Goal: Transaction & Acquisition: Book appointment/travel/reservation

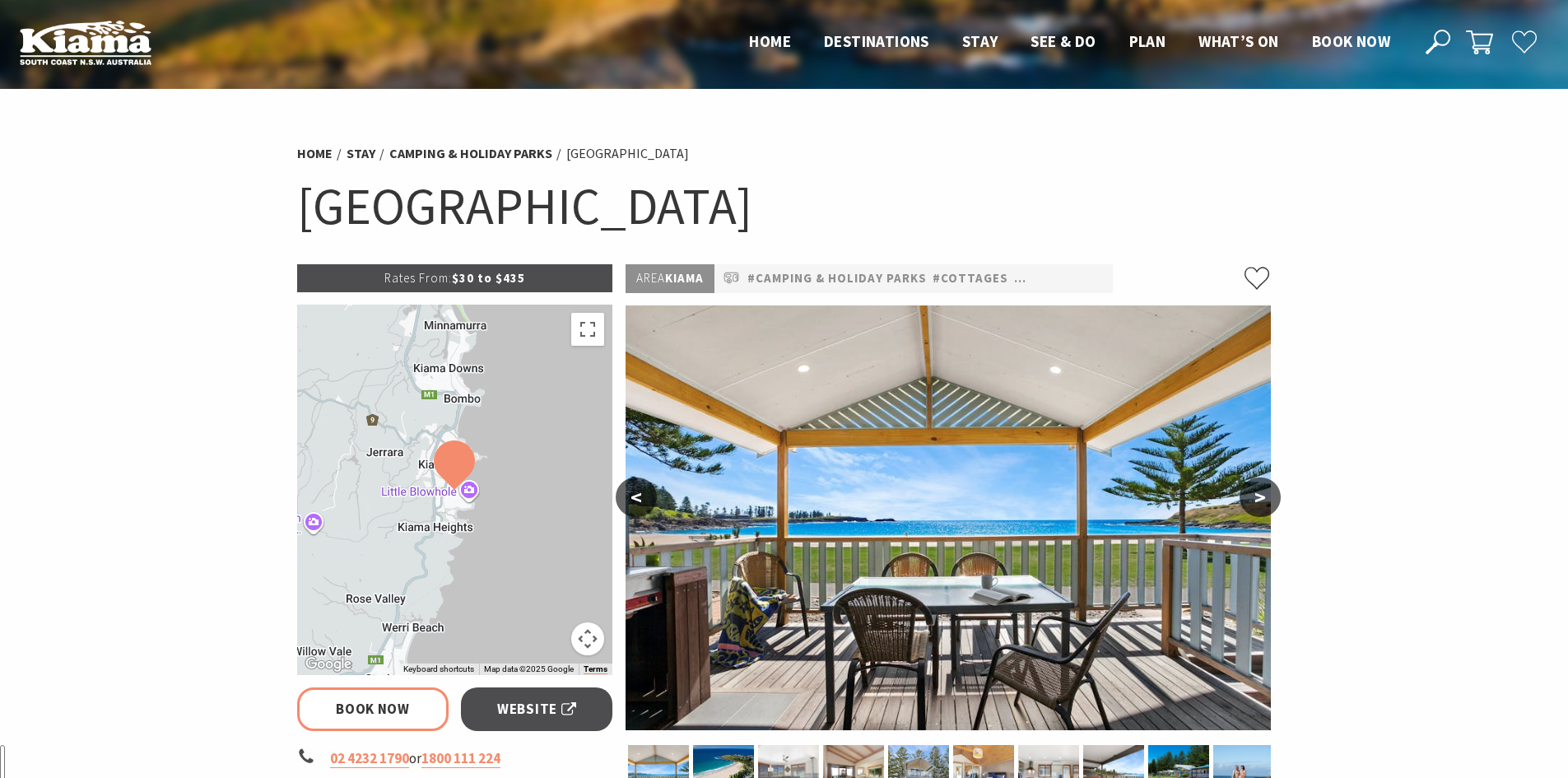
select select "3"
select select "2"
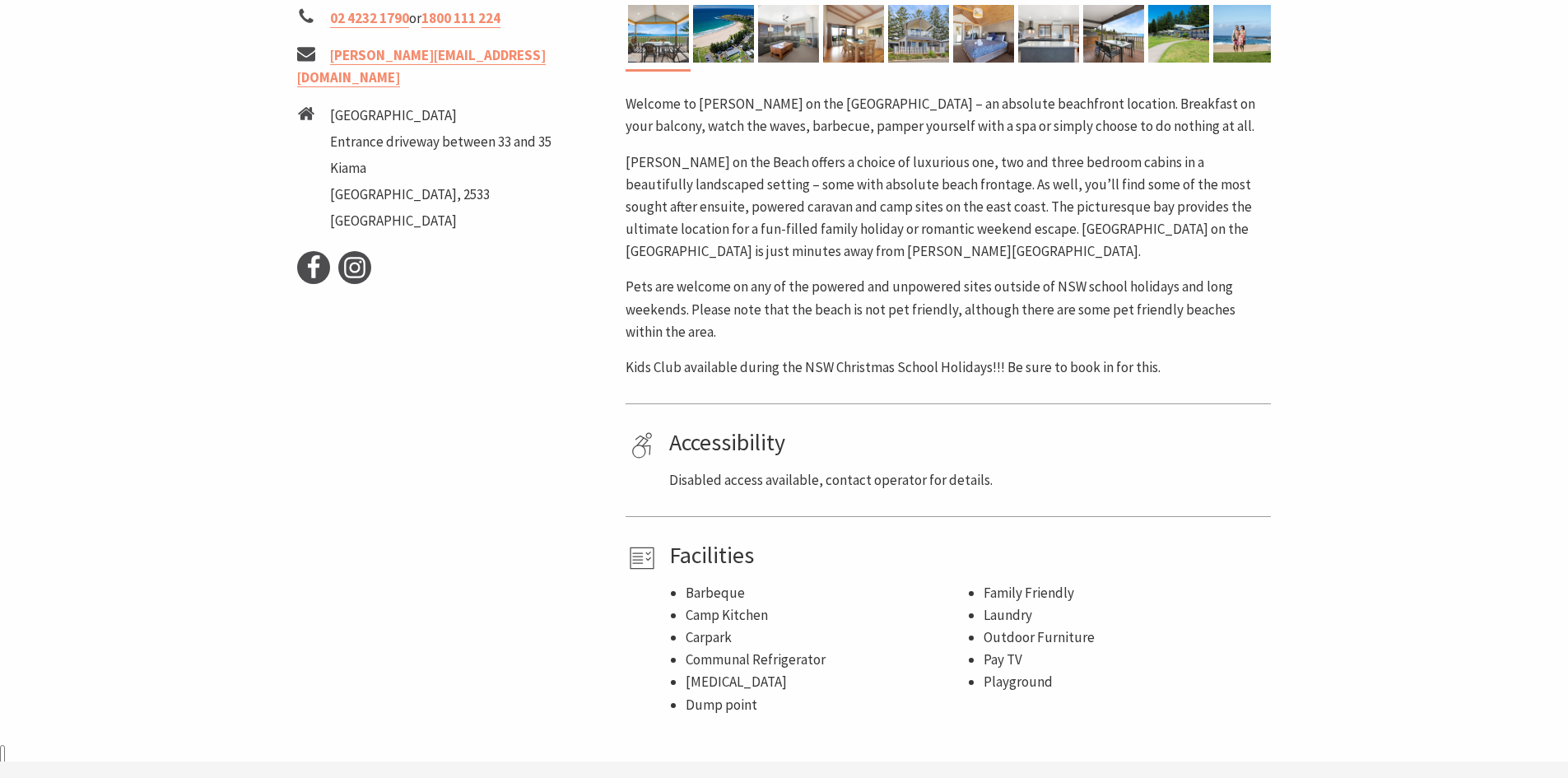
scroll to position [1153, 0]
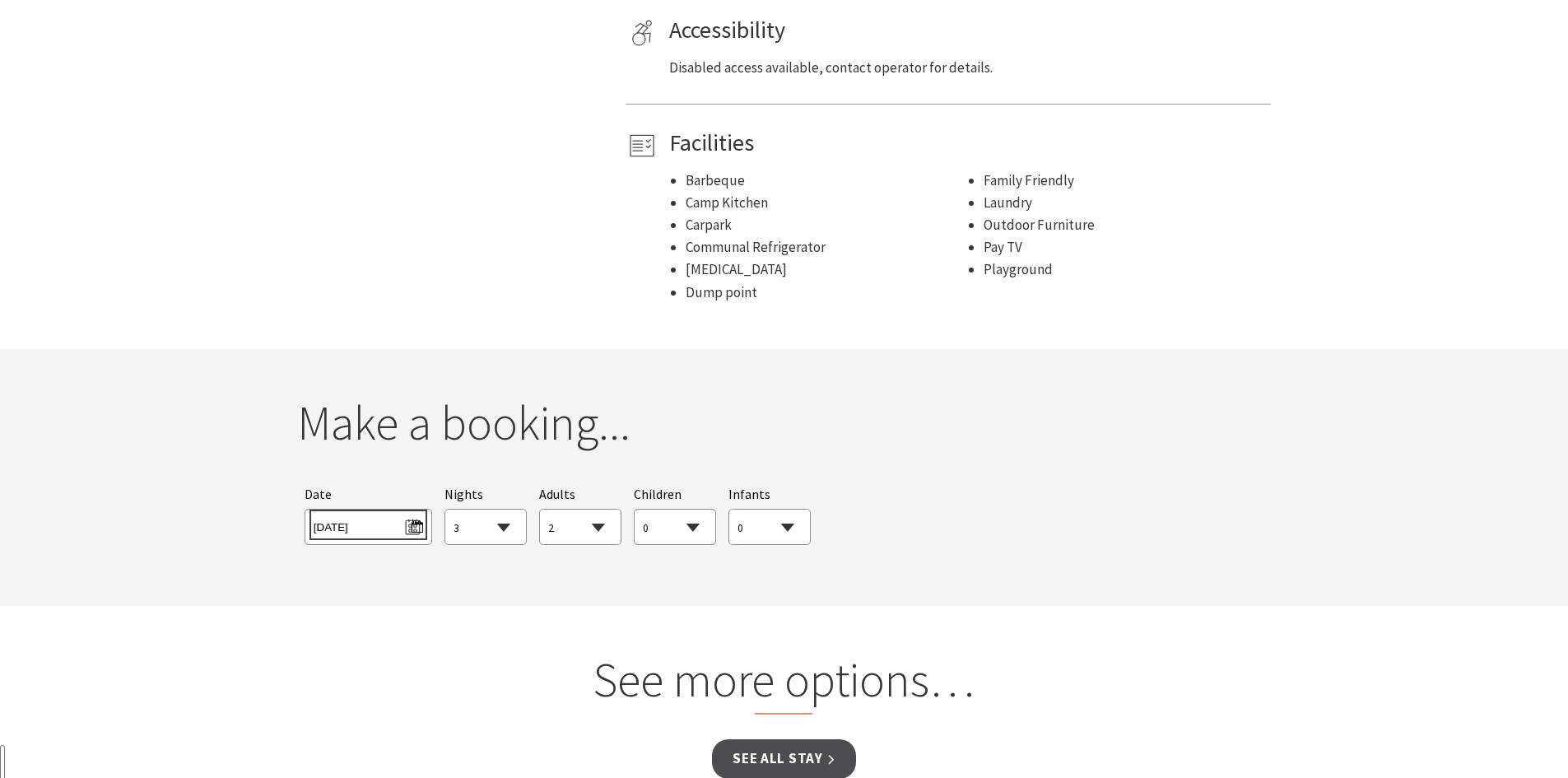
click at [394, 532] on span "Sun 21/09/2025" at bounding box center [368, 525] width 109 height 23
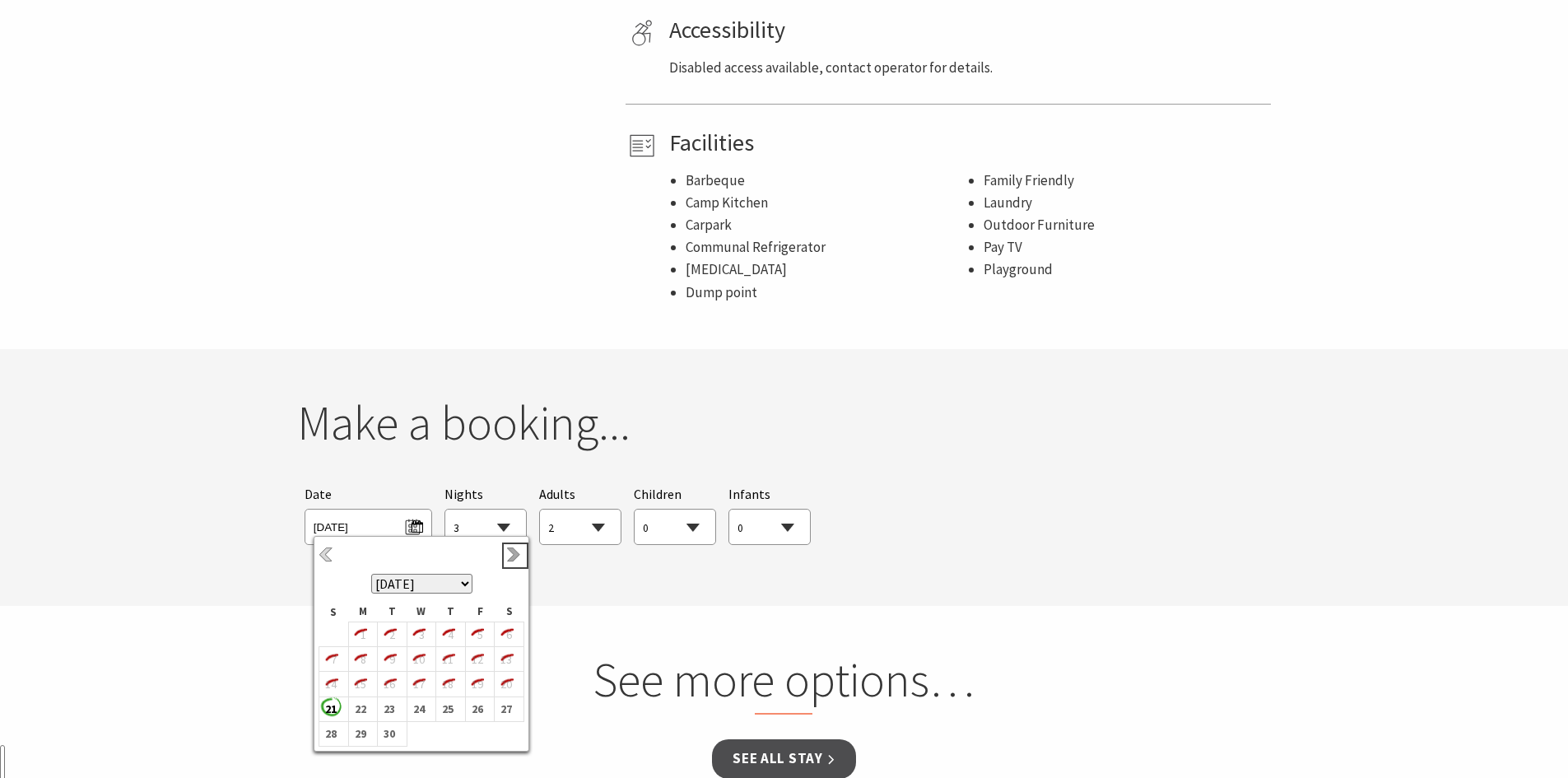
click at [512, 560] on link "Next" at bounding box center [516, 555] width 18 height 18
type textarea "3"
click at [480, 634] on b "3" at bounding box center [477, 635] width 22 height 22
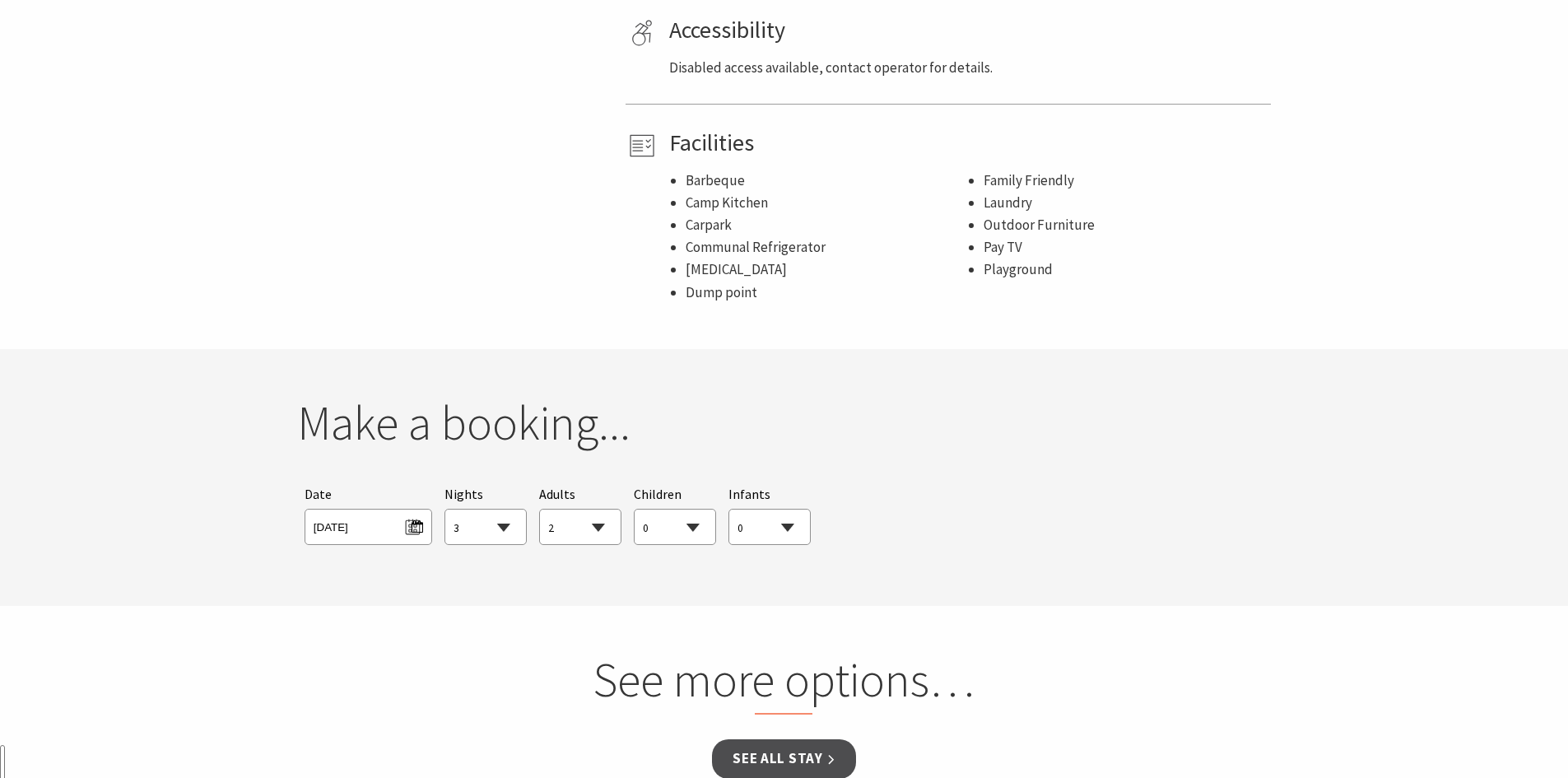
click at [466, 527] on select "1 2 3 4 5 6 7 8 9 10 11 12 13 14 15 16 17 18 19 20 21 22 23 24 25 26 27 28 29 30" at bounding box center [485, 527] width 81 height 36
click at [619, 532] on select "0 1 2 3 4 5 6 7 8 9 10 11 12 13 14 15 16 17 18 19 20 21 22 23 24 25 26 27 28 29…" at bounding box center [580, 527] width 81 height 36
select select "6"
click at [540, 509] on select "0 1 2 3 4 5 6 7 8 9 10 11 12 13 14 15 16 17 18 19 20 21 22 23 24 25 26 27 28 29…" at bounding box center [580, 527] width 81 height 36
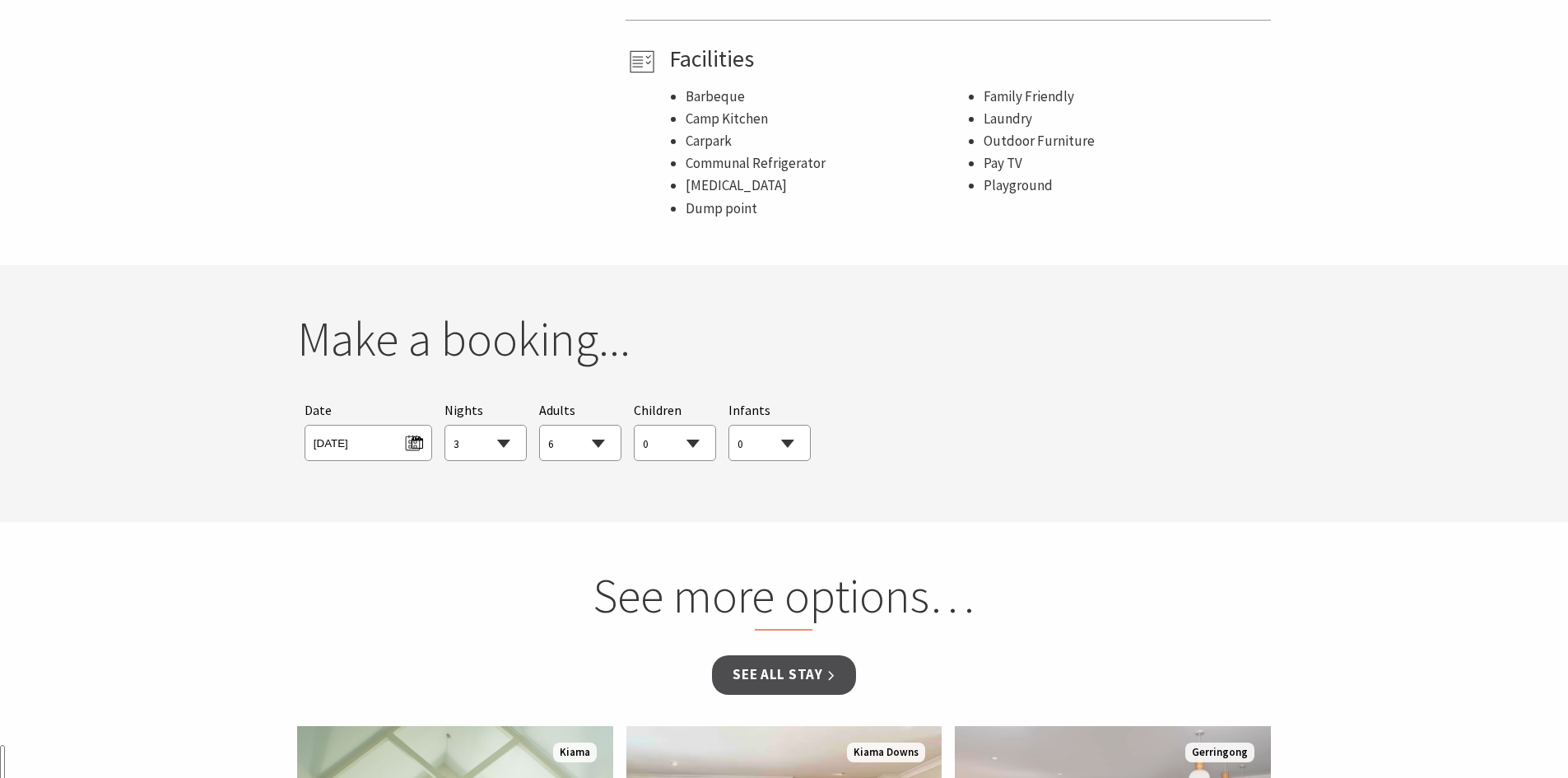
scroll to position [1317, 0]
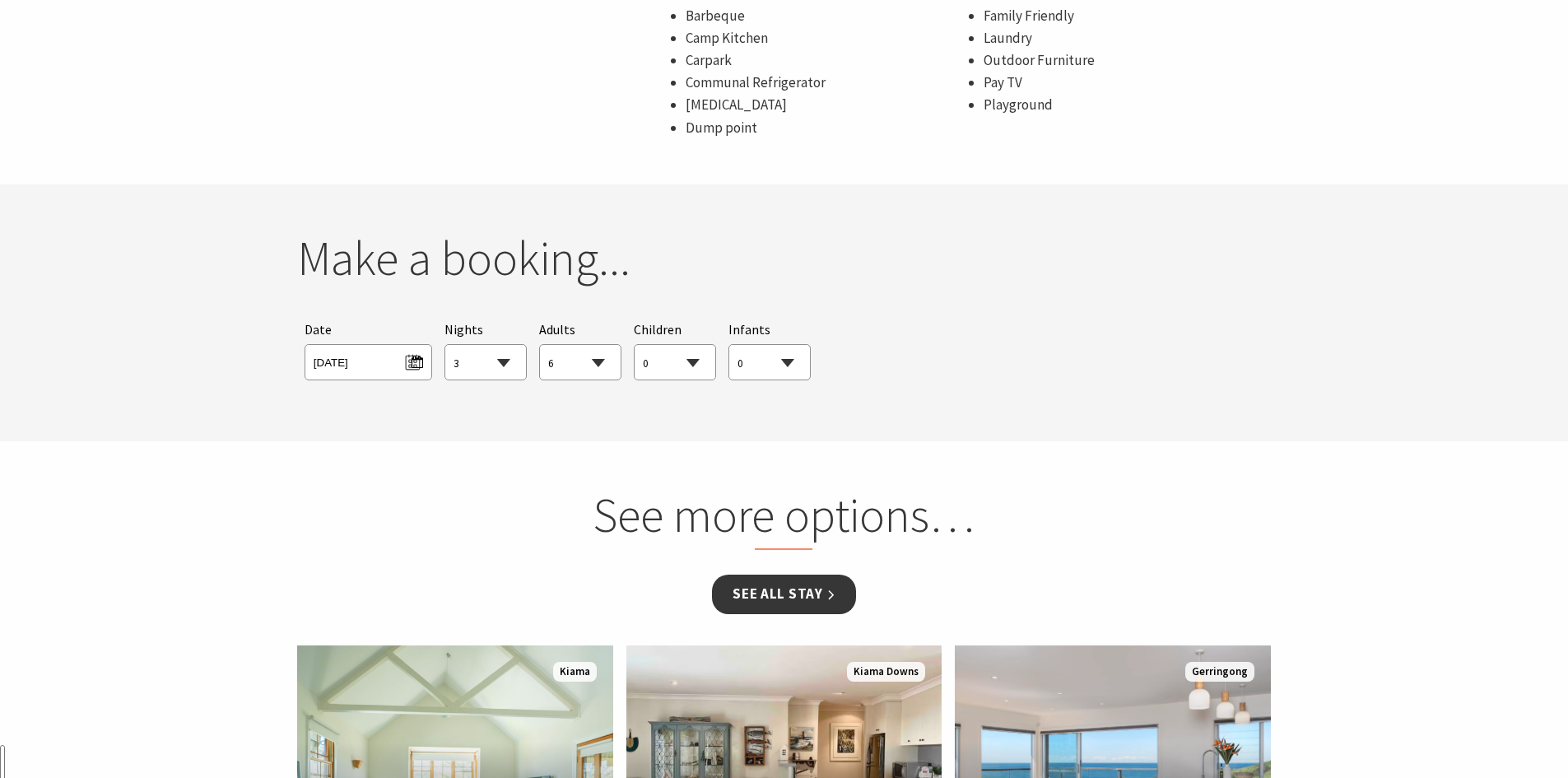
click at [762, 584] on link "See all Stay" at bounding box center [784, 593] width 143 height 39
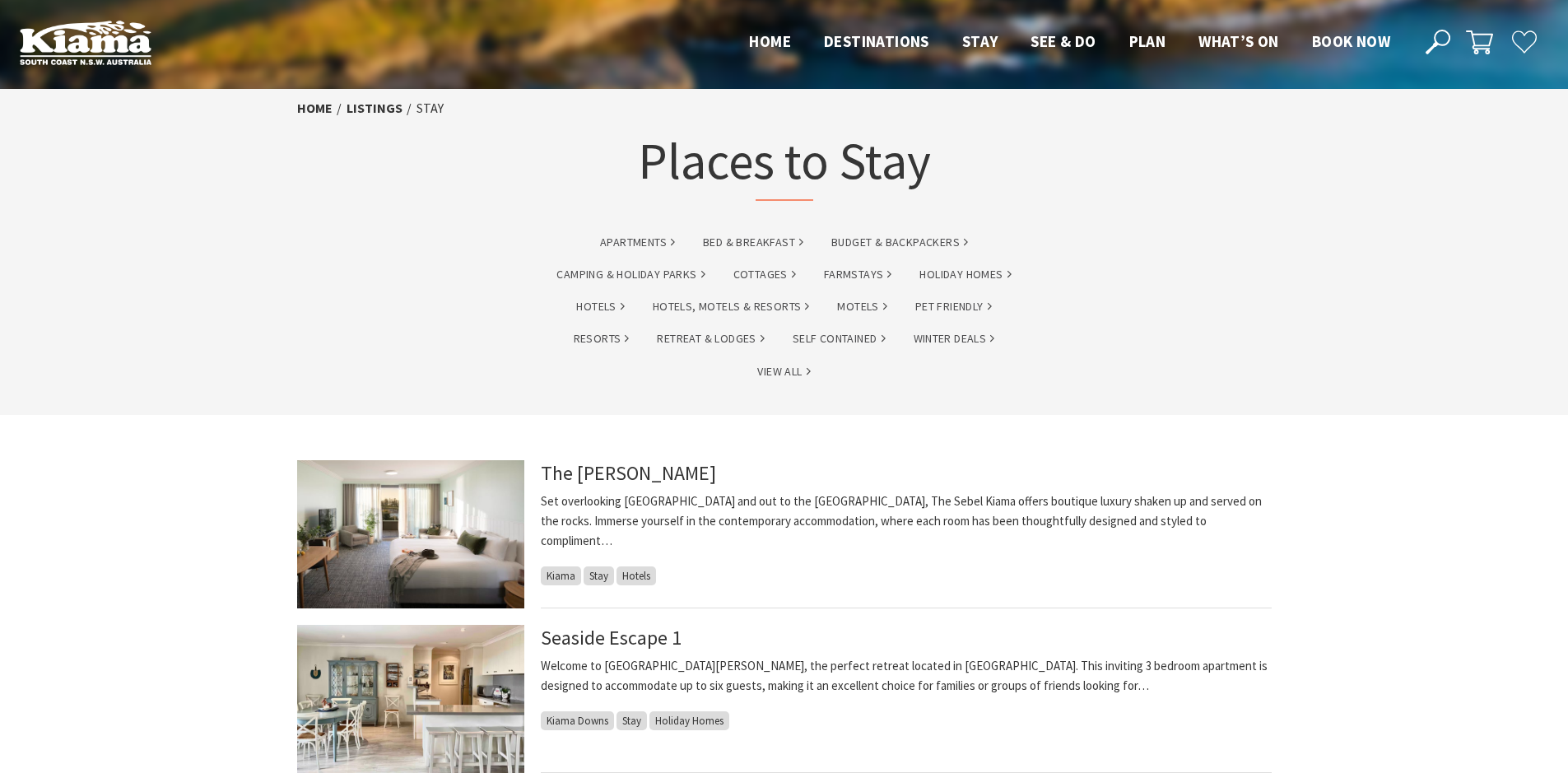
scroll to position [329, 0]
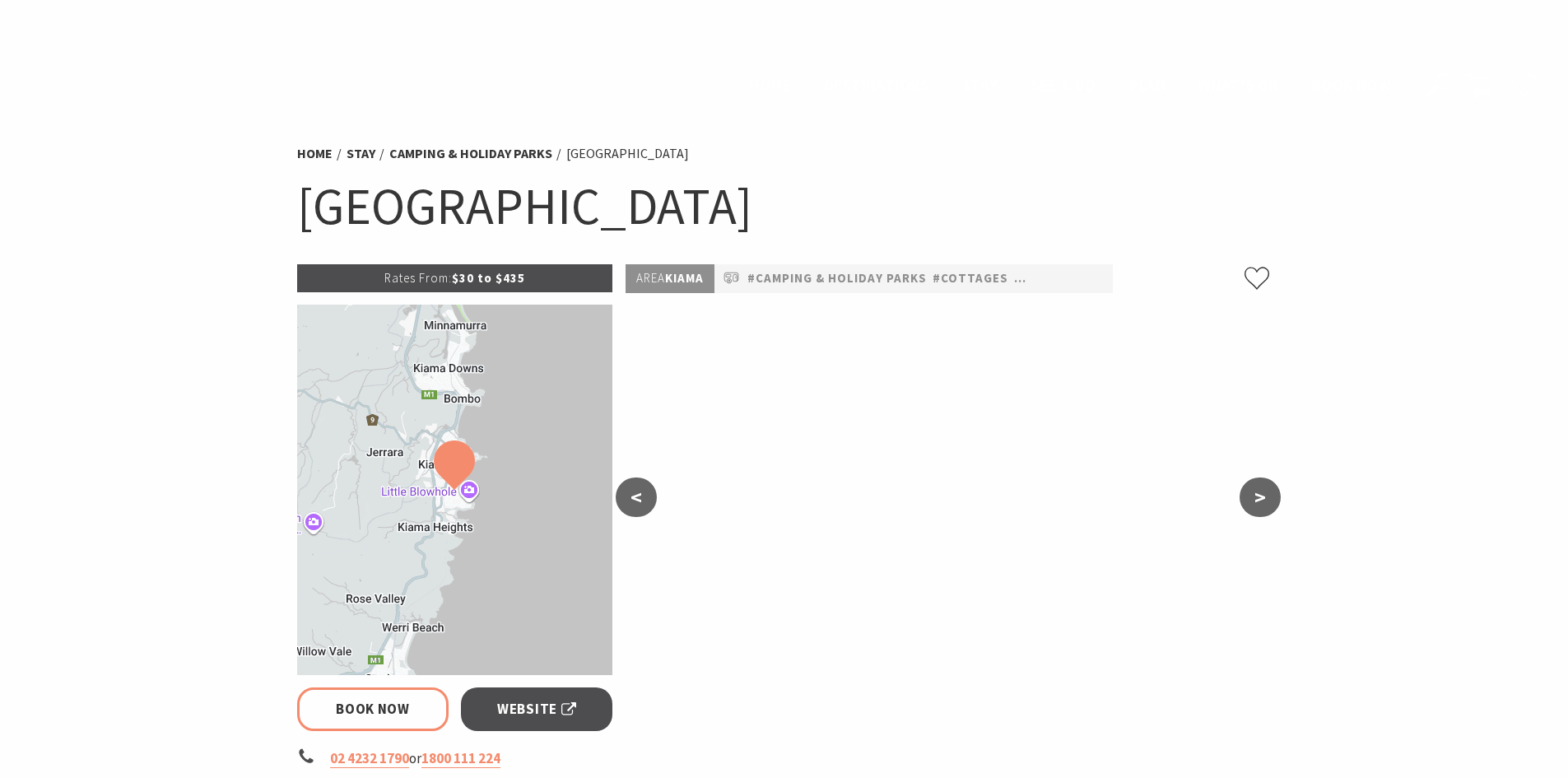
select select "3"
select select "6"
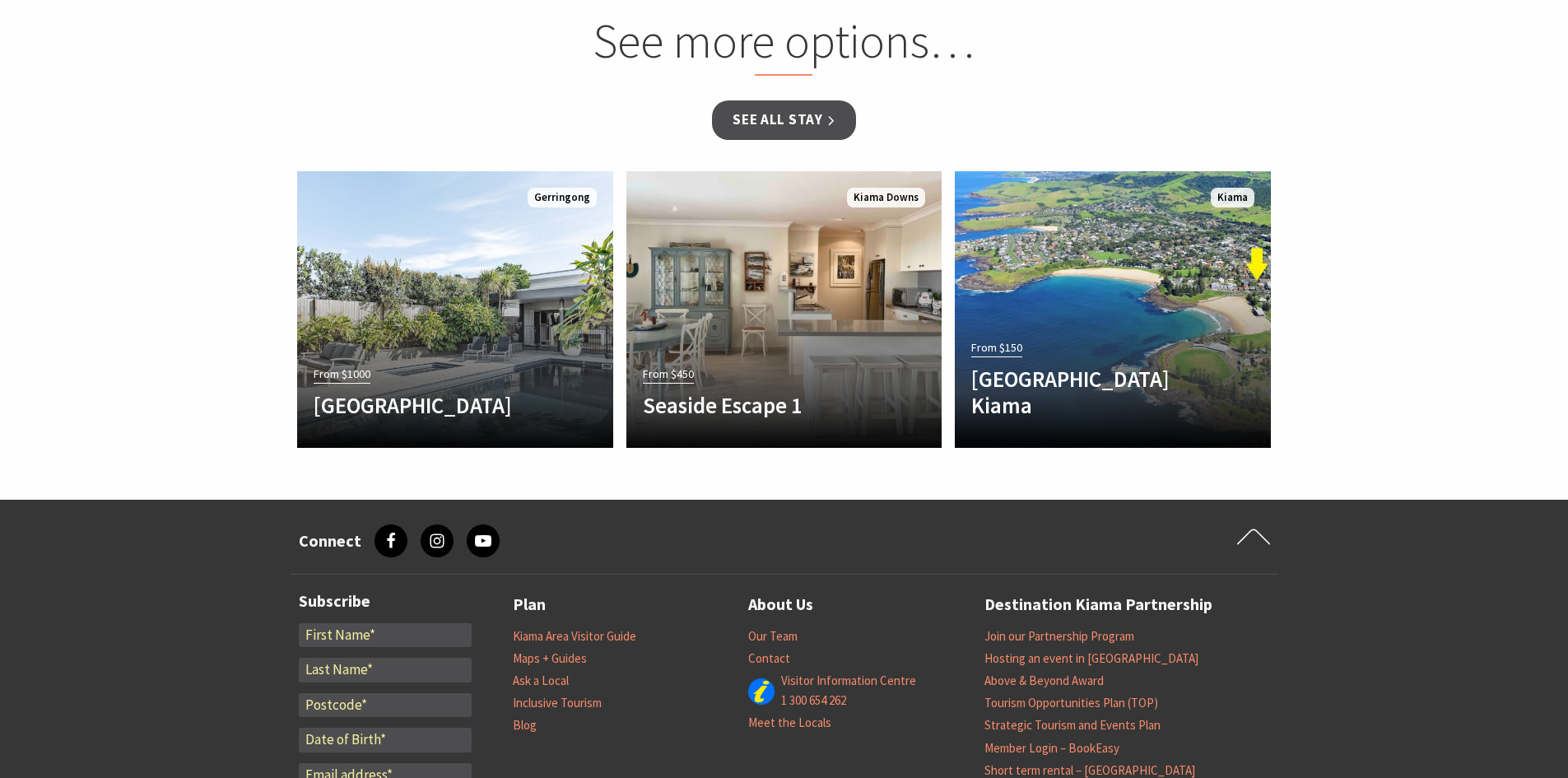
scroll to position [1762, 0]
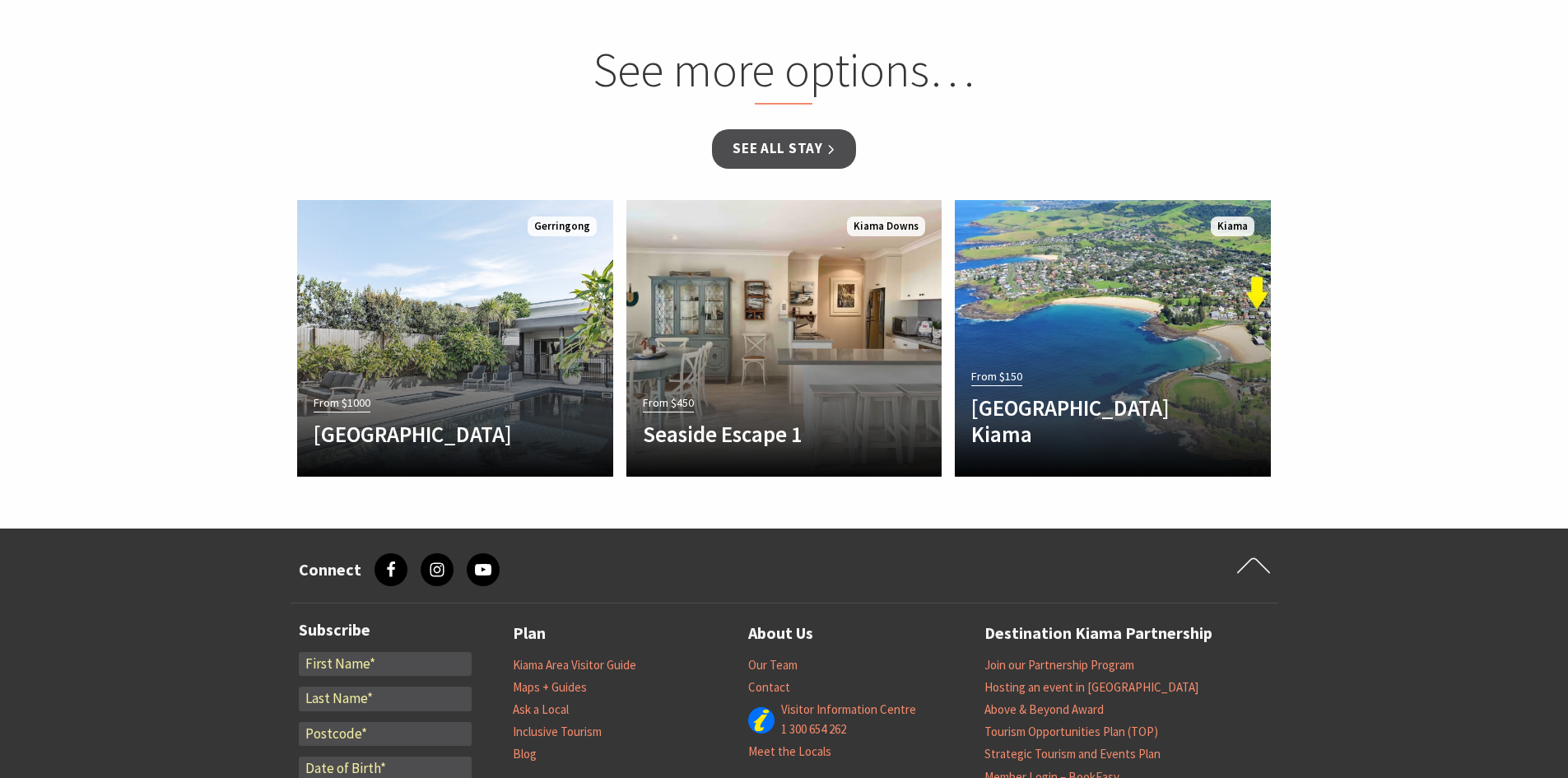
select select "3"
